Goal: Task Accomplishment & Management: Use online tool/utility

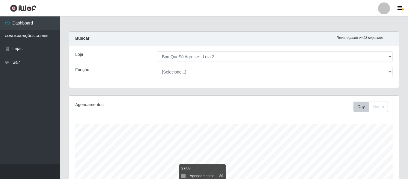
select select "214"
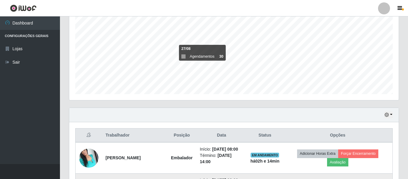
scroll to position [210, 0]
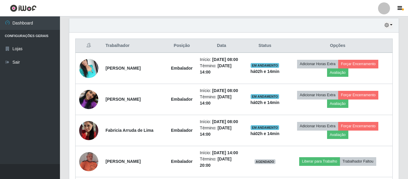
click at [393, 25] on div "Hoje 1 dia 3 dias 1 Semana Não encerrados" at bounding box center [233, 25] width 329 height 14
click at [387, 25] on icon "button" at bounding box center [386, 25] width 4 height 4
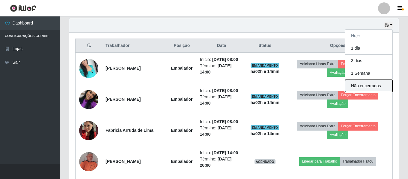
click at [364, 88] on button "Não encerrados" at bounding box center [368, 86] width 47 height 12
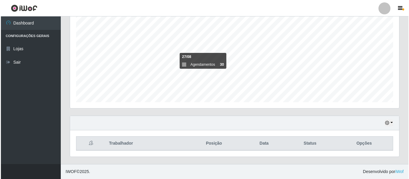
scroll to position [192, 0]
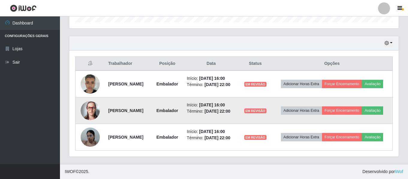
click at [91, 111] on img at bounding box center [90, 110] width 19 height 19
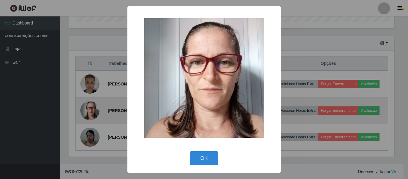
scroll to position [124, 326]
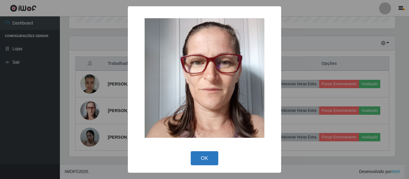
click at [214, 163] on button "OK" at bounding box center [205, 159] width 28 height 14
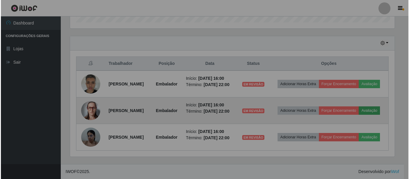
scroll to position [124, 329]
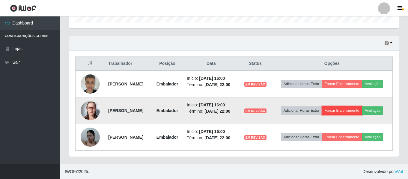
click at [357, 111] on button "Forçar Encerramento" at bounding box center [342, 111] width 40 height 8
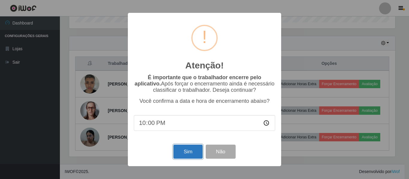
click at [186, 158] on button "Sim" at bounding box center [187, 152] width 29 height 14
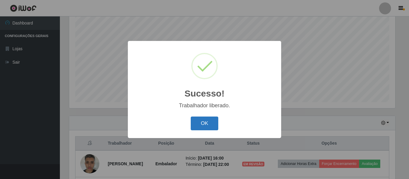
click at [199, 124] on button "OK" at bounding box center [205, 124] width 28 height 14
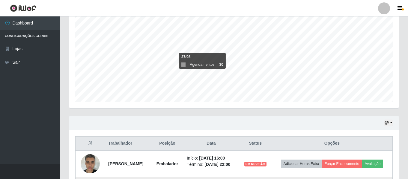
scroll to position [165, 0]
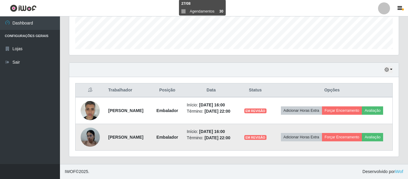
click at [90, 140] on img at bounding box center [90, 137] width 19 height 25
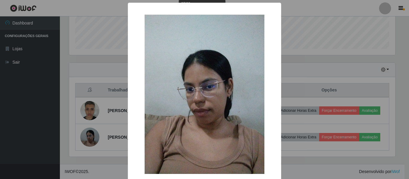
click at [317, 70] on div "× OK Cancel" at bounding box center [204, 89] width 409 height 179
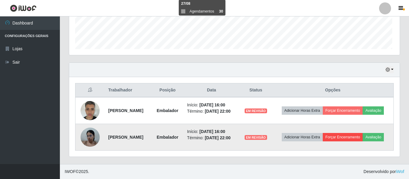
scroll to position [124, 329]
click at [350, 139] on button "Forçar Encerramento" at bounding box center [342, 137] width 40 height 8
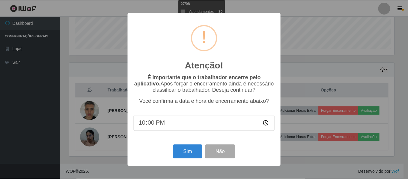
scroll to position [124, 326]
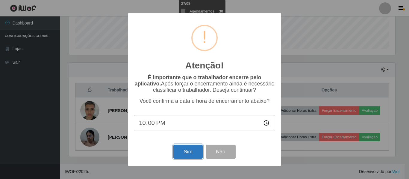
click at [179, 152] on button "Sim" at bounding box center [187, 152] width 29 height 14
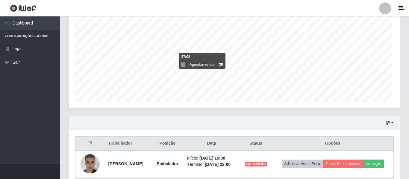
scroll to position [0, 0]
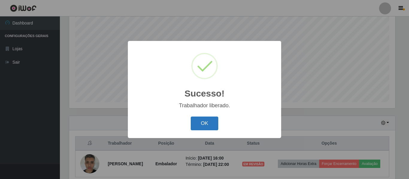
click at [198, 128] on button "OK" at bounding box center [205, 124] width 28 height 14
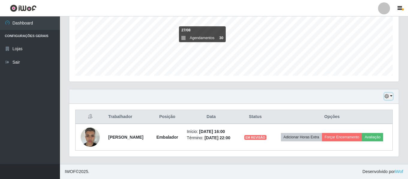
click at [386, 99] on icon "button" at bounding box center [386, 96] width 4 height 4
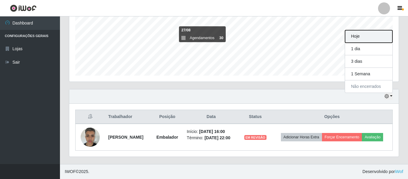
click at [370, 38] on button "Hoje" at bounding box center [368, 36] width 47 height 13
